Goal: Transaction & Acquisition: Purchase product/service

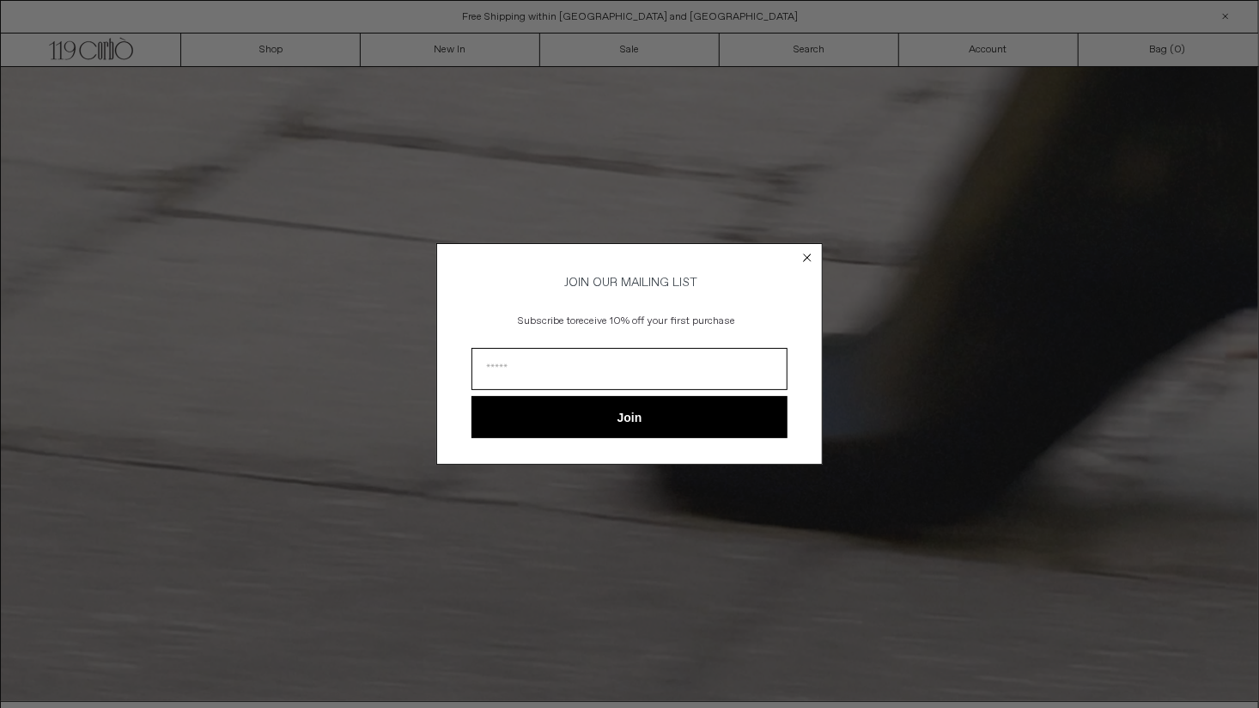
drag, startPoint x: 809, startPoint y: 251, endPoint x: 564, endPoint y: 153, distance: 263.6
click at [809, 250] on icon "Close dialog" at bounding box center [807, 257] width 17 height 17
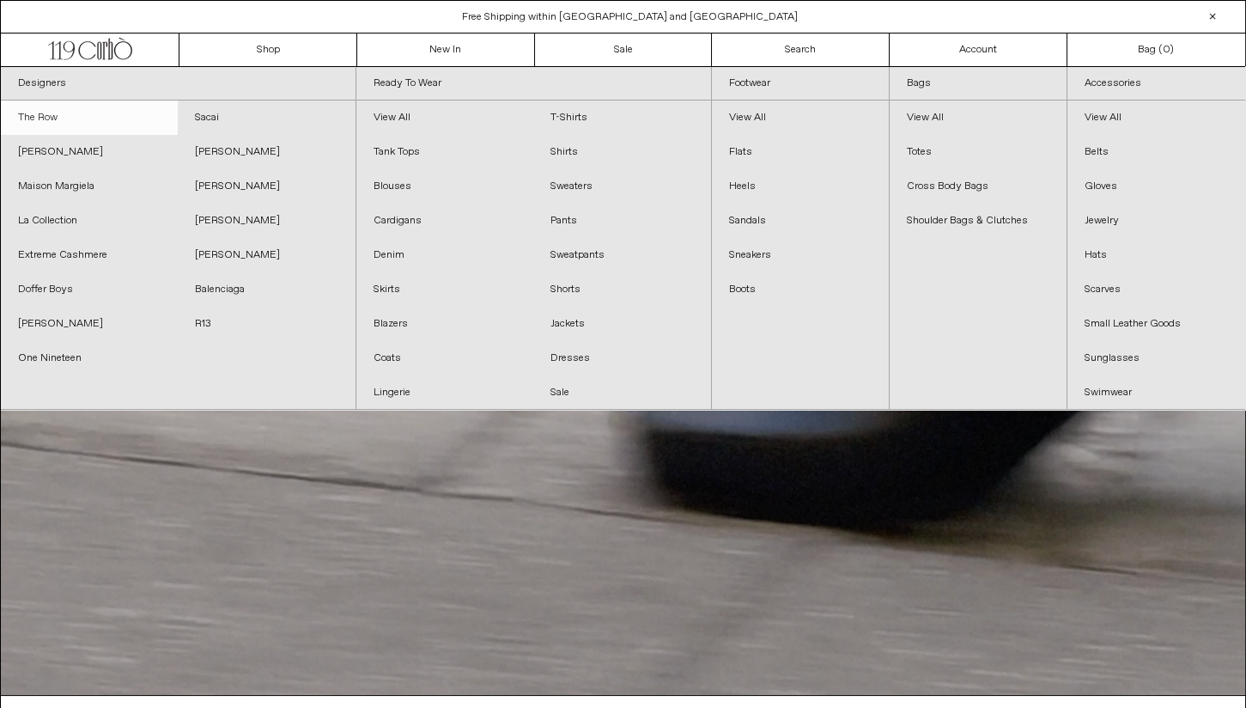
click at [46, 109] on link "The Row" at bounding box center [89, 117] width 177 height 34
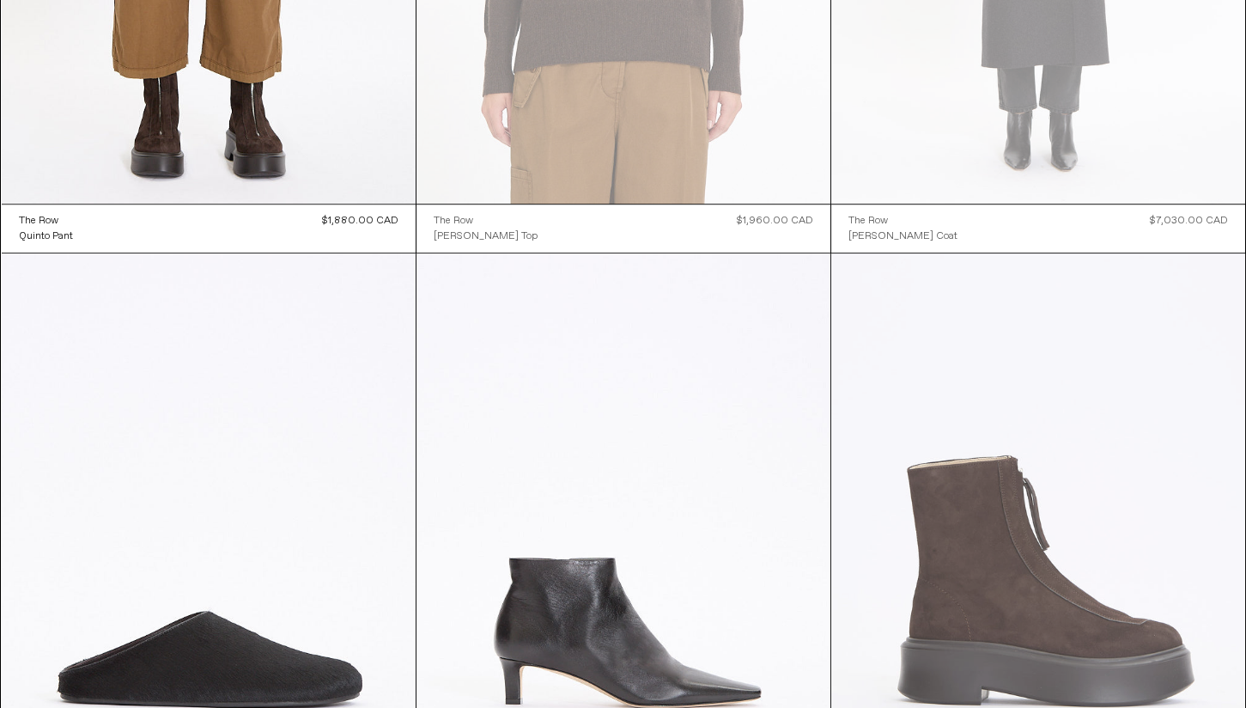
scroll to position [2147, 0]
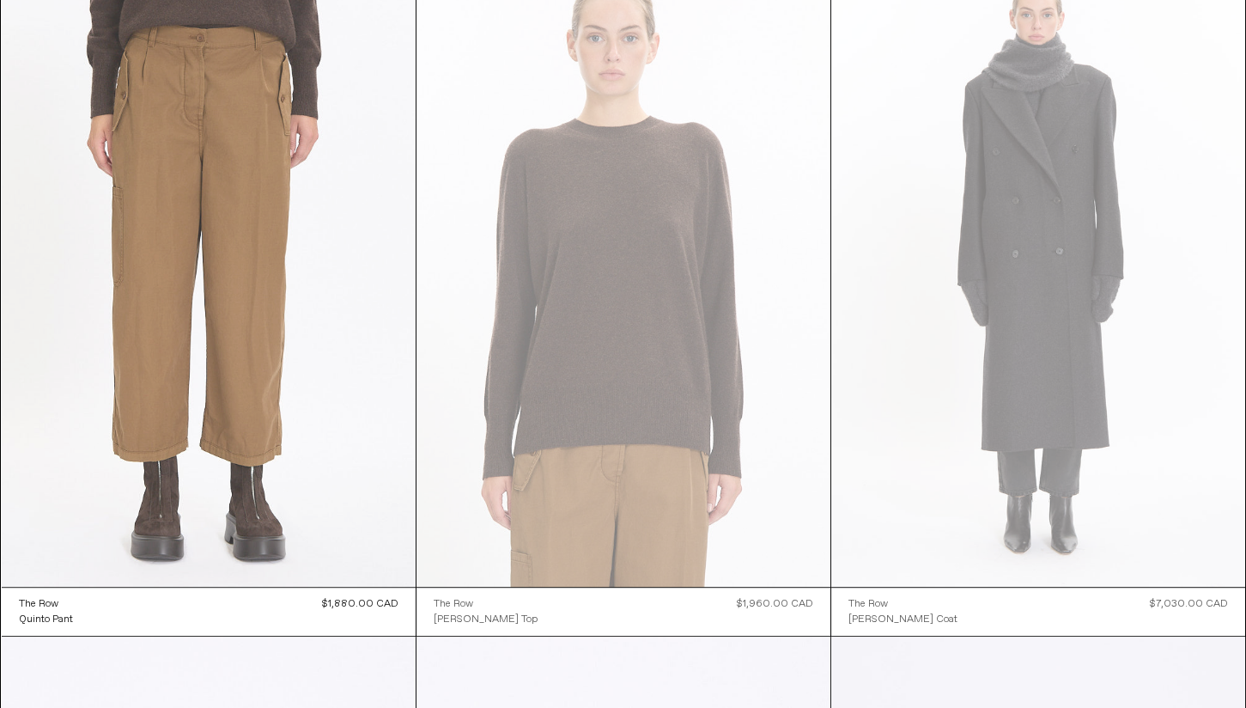
click at [269, 447] on at bounding box center [209, 276] width 414 height 621
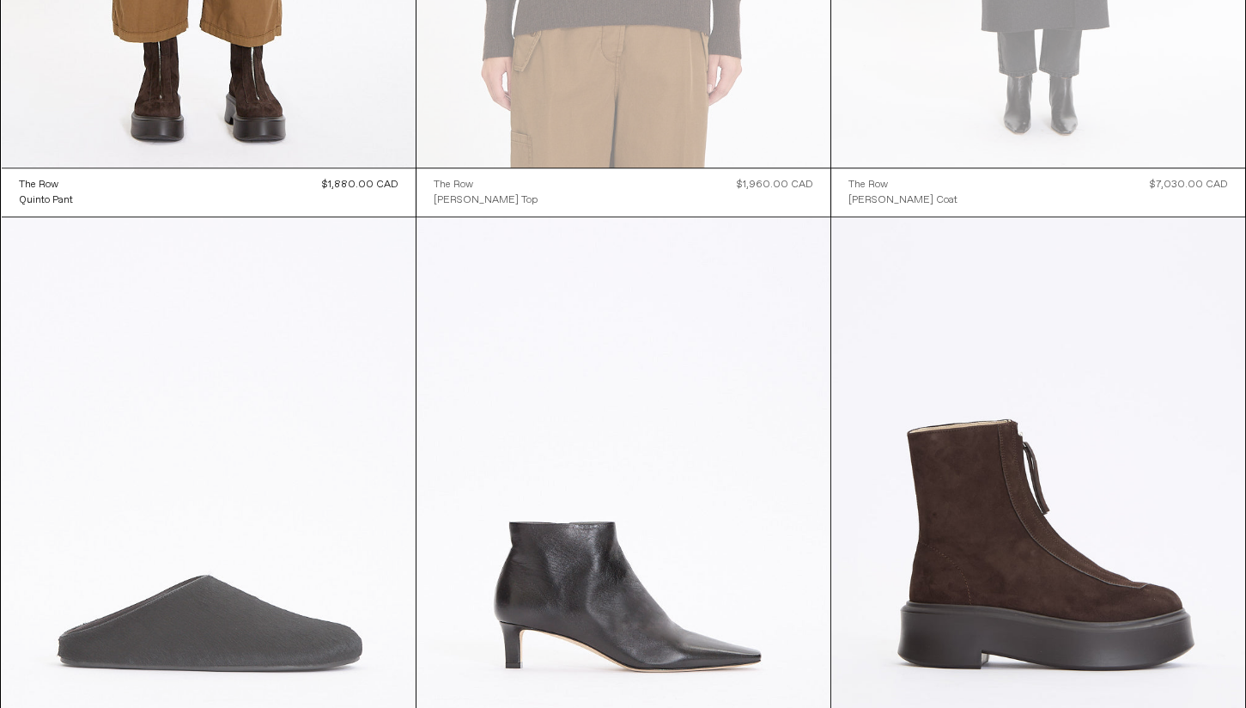
scroll to position [2719, 0]
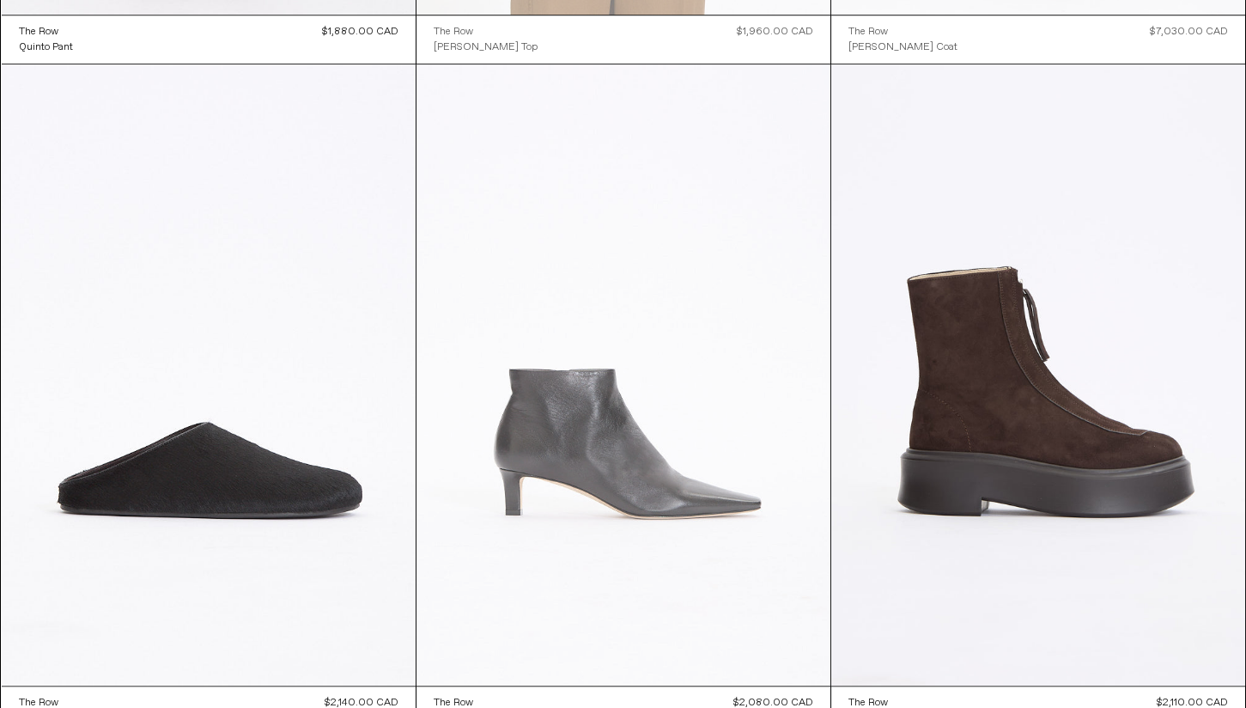
click at [583, 429] on at bounding box center [624, 374] width 414 height 621
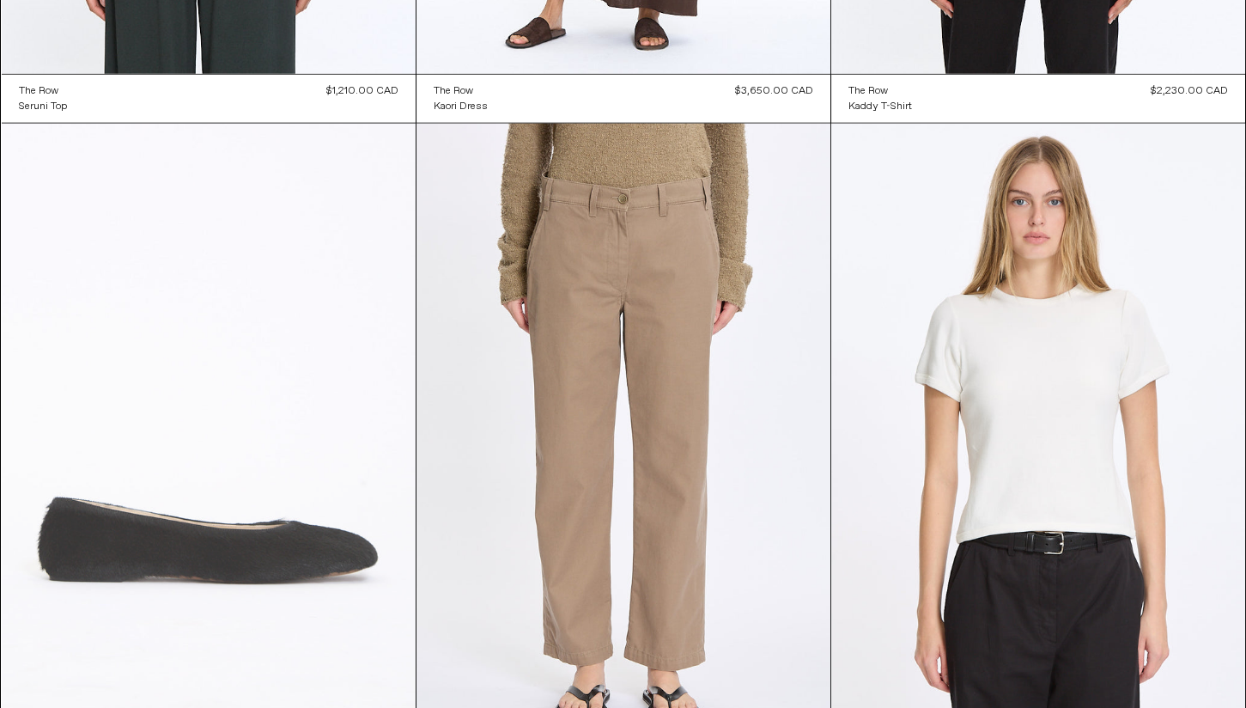
scroll to position [9439, 0]
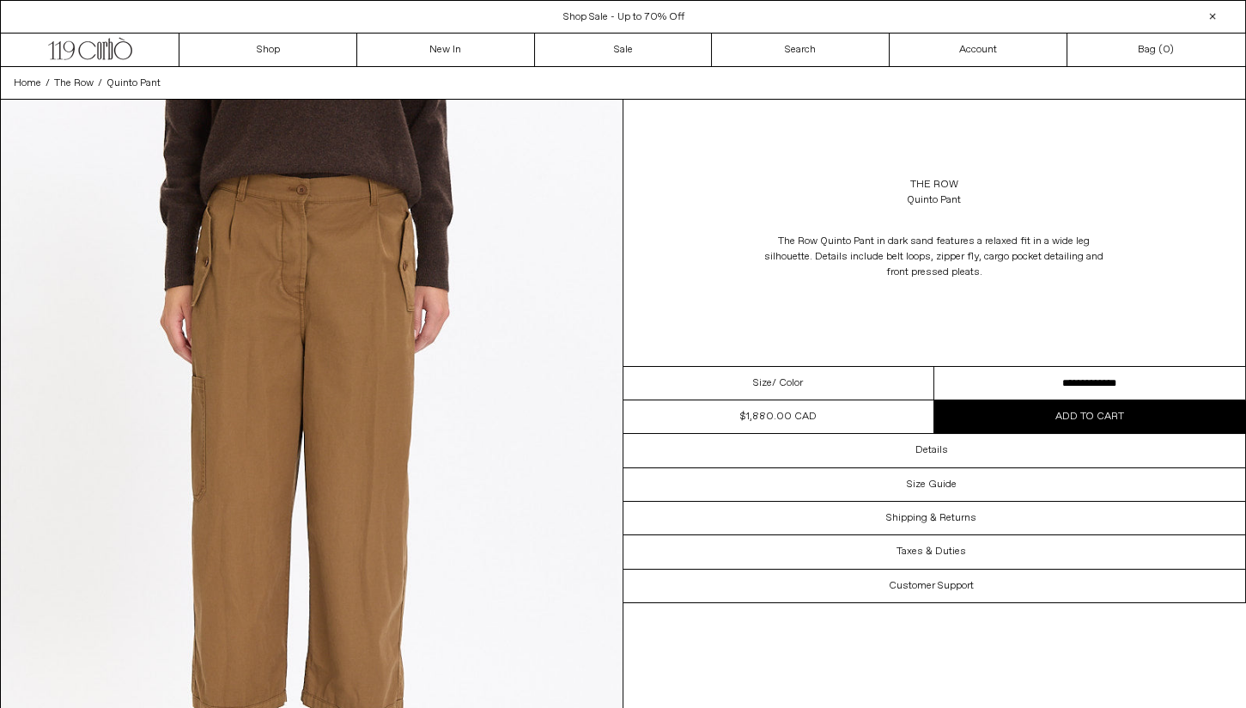
drag, startPoint x: 1031, startPoint y: 381, endPoint x: 981, endPoint y: 326, distance: 74.2
click at [1030, 379] on select "**********" at bounding box center [1089, 383] width 311 height 33
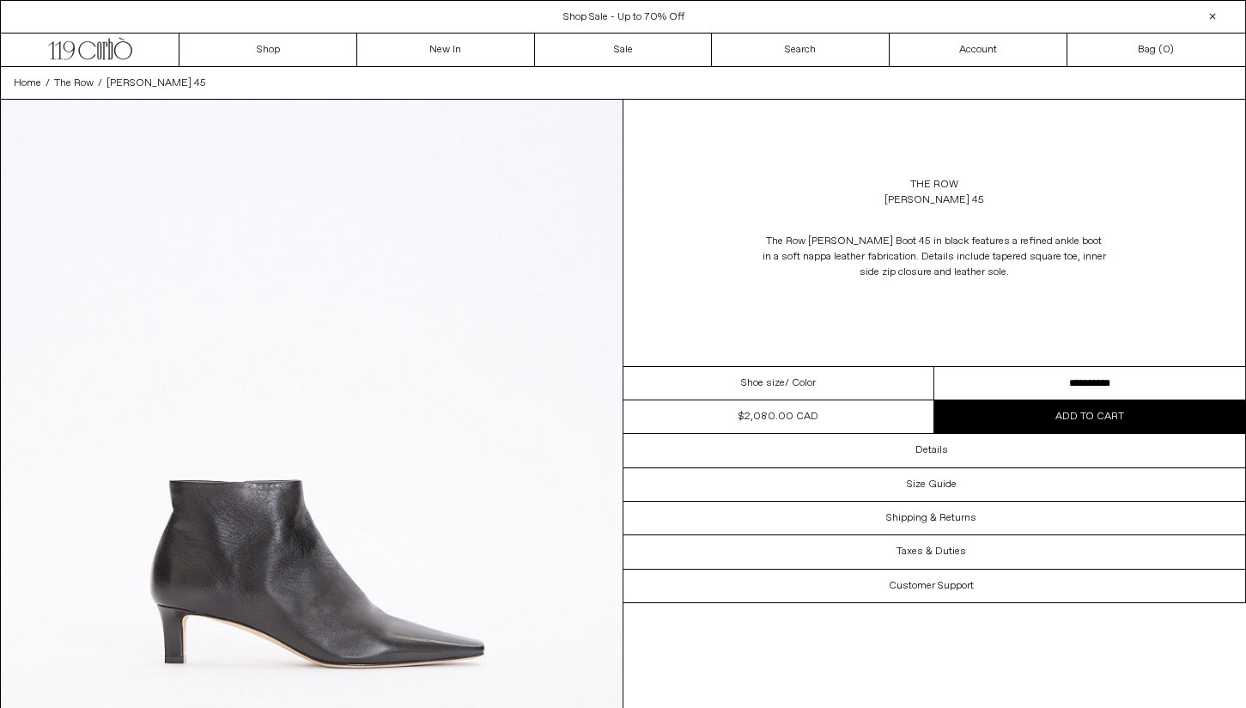
drag, startPoint x: 1010, startPoint y: 388, endPoint x: 890, endPoint y: 281, distance: 161.2
click at [1002, 378] on select "**********" at bounding box center [1089, 383] width 311 height 33
